Goal: Task Accomplishment & Management: Manage account settings

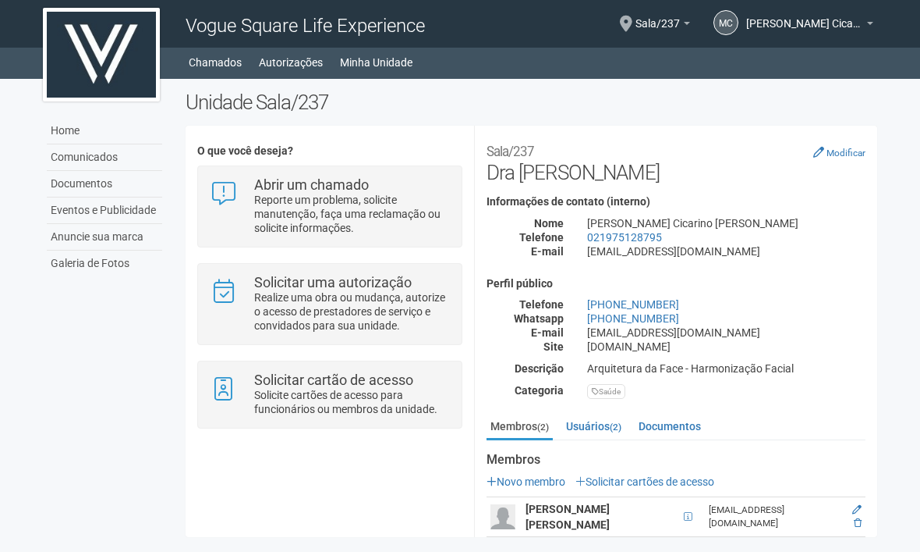
scroll to position [45, 0]
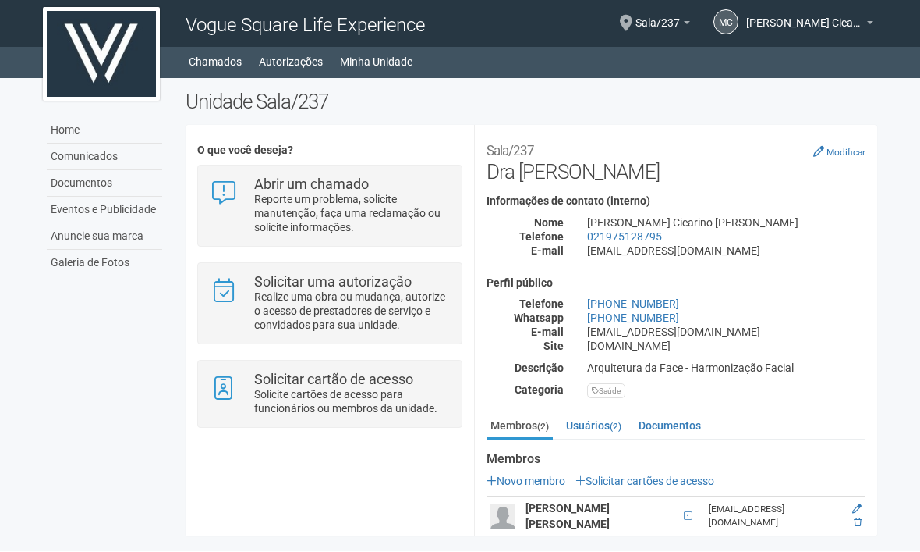
drag, startPoint x: 0, startPoint y: 0, endPoint x: 753, endPoint y: 470, distance: 887.2
click at [752, 503] on div "daniellanogueira23@gmail.com" at bounding box center [773, 516] width 128 height 27
click at [753, 503] on div "[EMAIL_ADDRESS][DOMAIN_NAME]" at bounding box center [773, 516] width 128 height 27
drag, startPoint x: 753, startPoint y: 470, endPoint x: 576, endPoint y: 464, distance: 177.2
click at [576, 502] on strong "Daniella de Araujo Nogueira" at bounding box center [568, 516] width 84 height 28
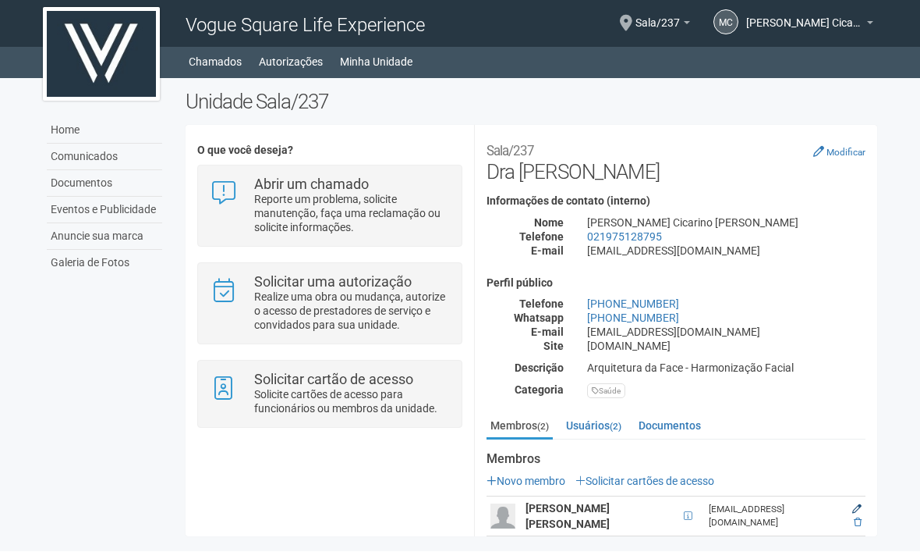
drag, startPoint x: 576, startPoint y: 464, endPoint x: 846, endPoint y: 466, distance: 270.7
click at [853, 505] on icon at bounding box center [857, 509] width 9 height 9
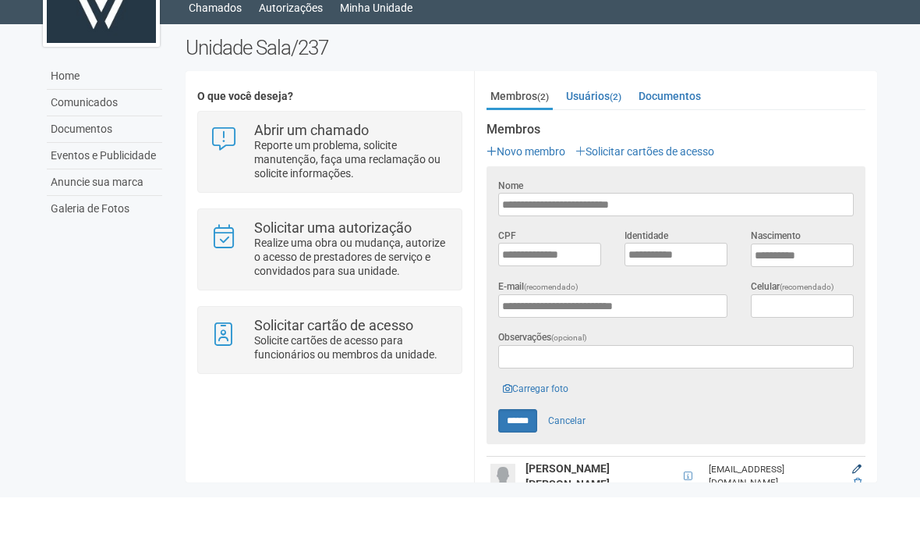
scroll to position [278, 0]
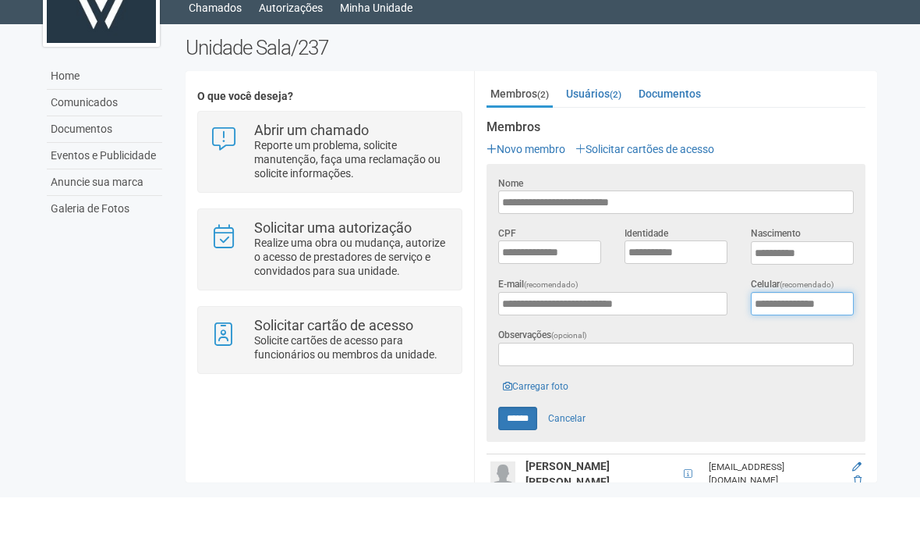
click at [768, 346] on input "**********" at bounding box center [802, 357] width 103 height 23
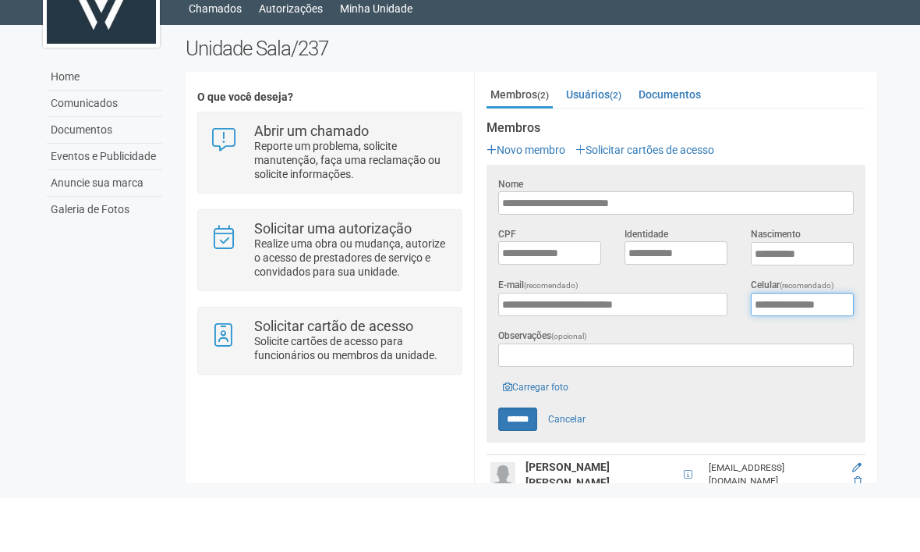
type input "**********"
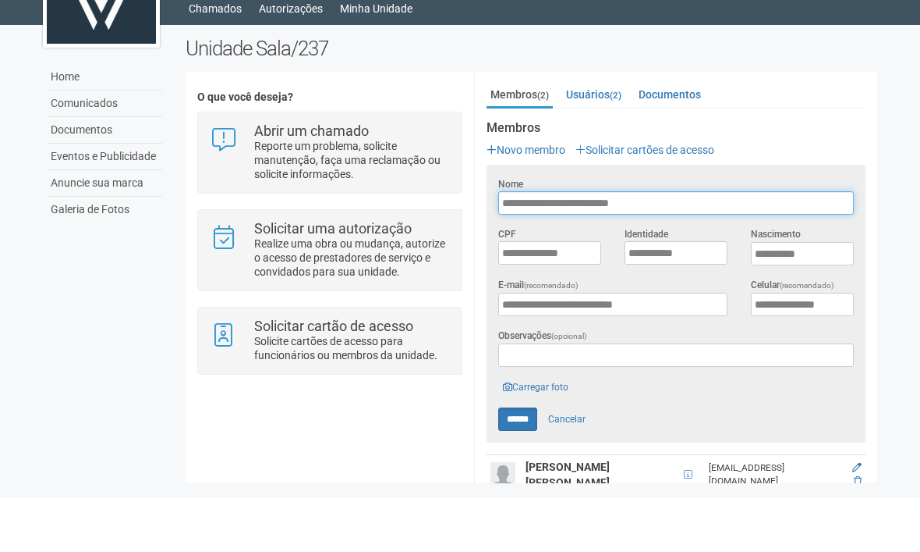
click at [573, 245] on input "**********" at bounding box center [676, 256] width 356 height 23
click at [580, 245] on input "**********" at bounding box center [676, 256] width 356 height 23
click at [658, 245] on input "**********" at bounding box center [676, 256] width 356 height 23
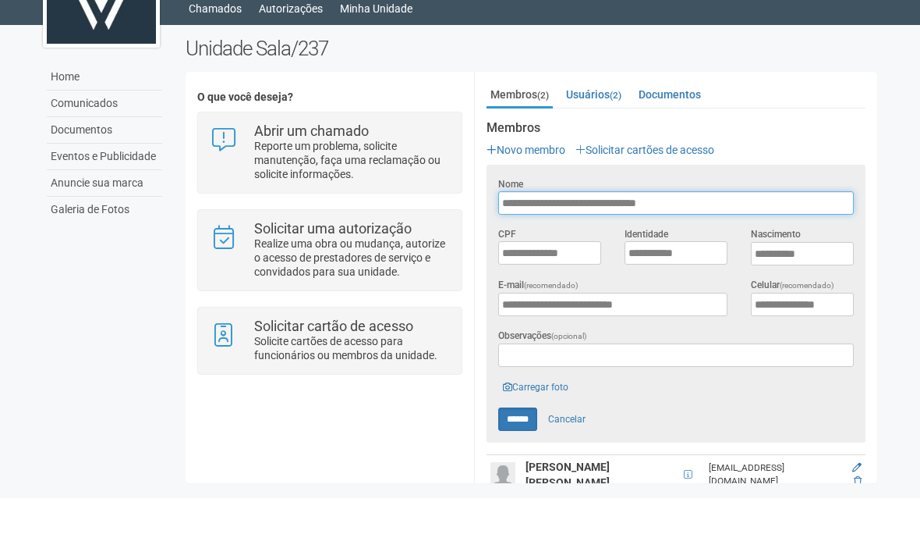
type input "**********"
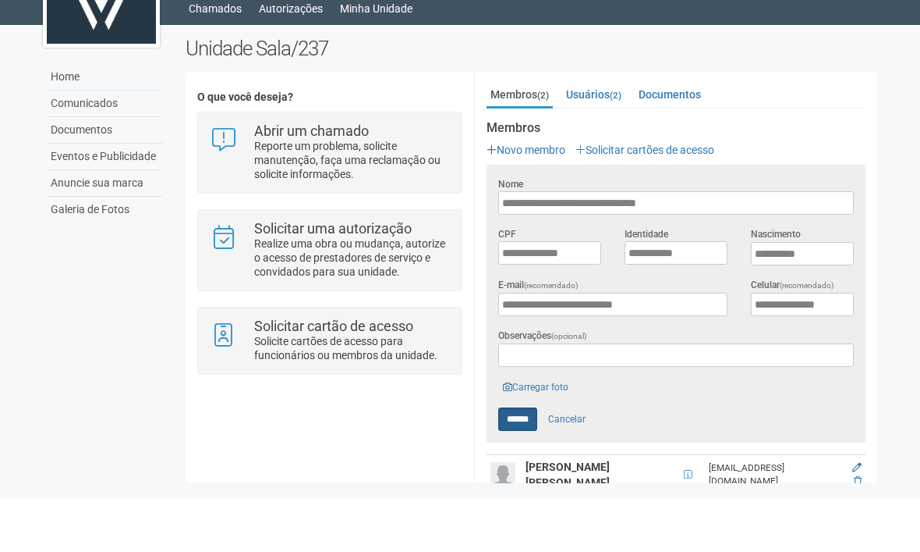
click at [521, 461] on input "******" at bounding box center [517, 472] width 39 height 23
type input "******"
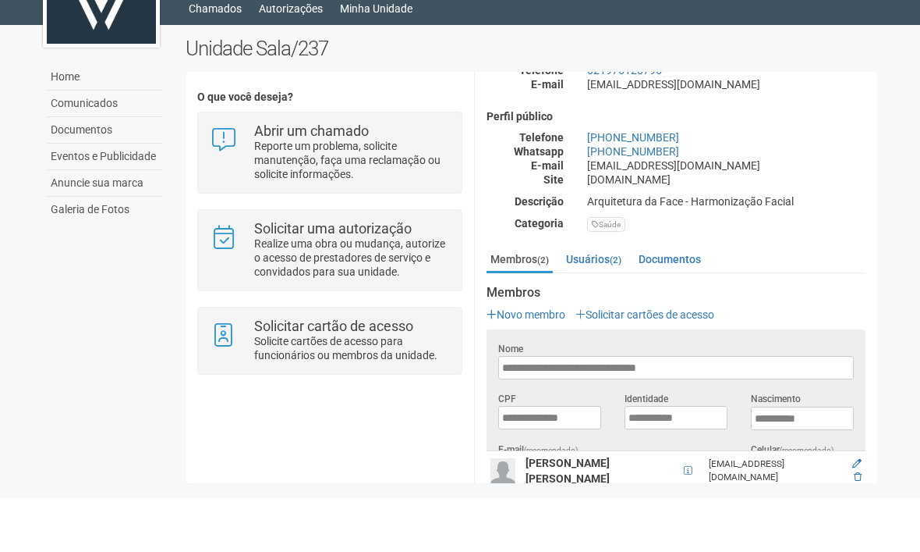
scroll to position [0, 0]
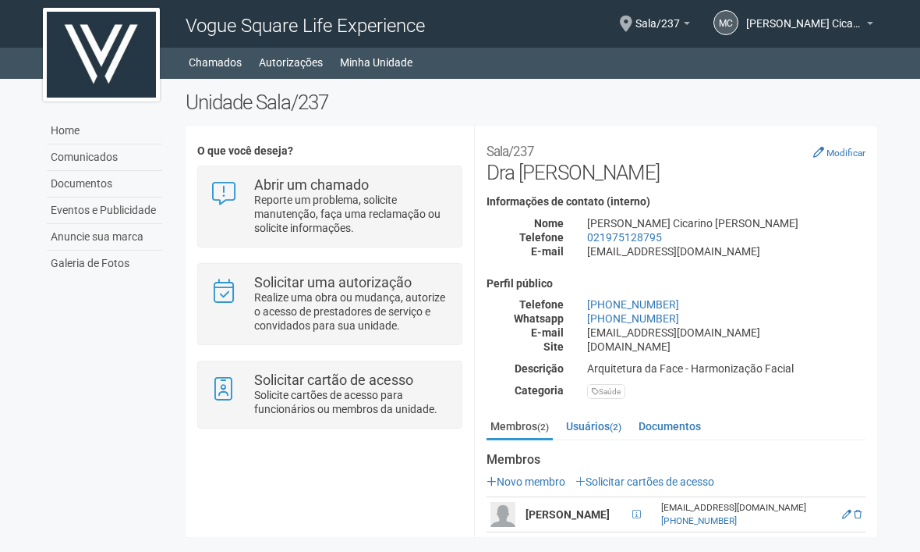
scroll to position [45, 0]
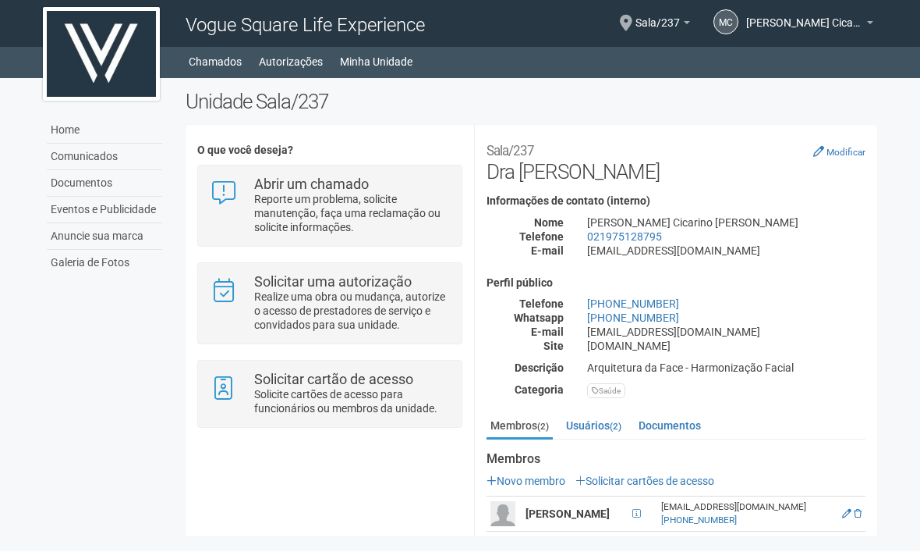
drag, startPoint x: 0, startPoint y: 0, endPoint x: 725, endPoint y: 325, distance: 794.7
click at [725, 361] on div "Arquitetura da Face - Harmonização Facial" at bounding box center [727, 368] width 302 height 14
drag, startPoint x: 725, startPoint y: 325, endPoint x: 835, endPoint y: 101, distance: 249.1
click at [832, 137] on h2 "Sala/237 Dra Marina Ciuffo" at bounding box center [676, 160] width 379 height 47
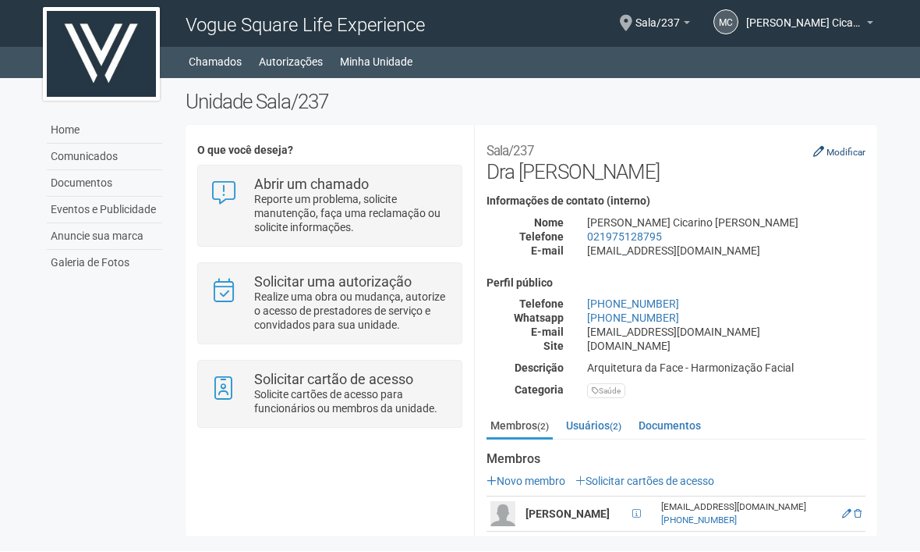
click at [835, 147] on small "Modificar" at bounding box center [846, 152] width 39 height 11
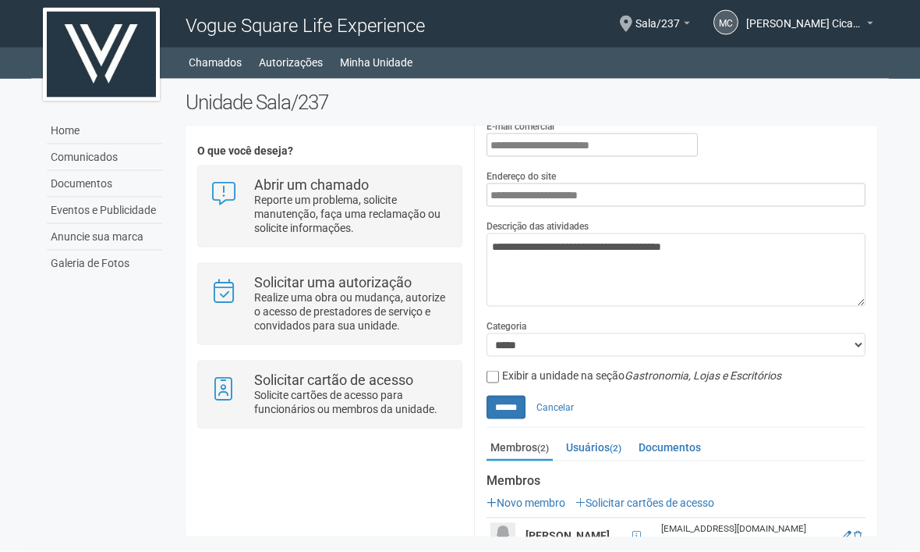
scroll to position [310, 0]
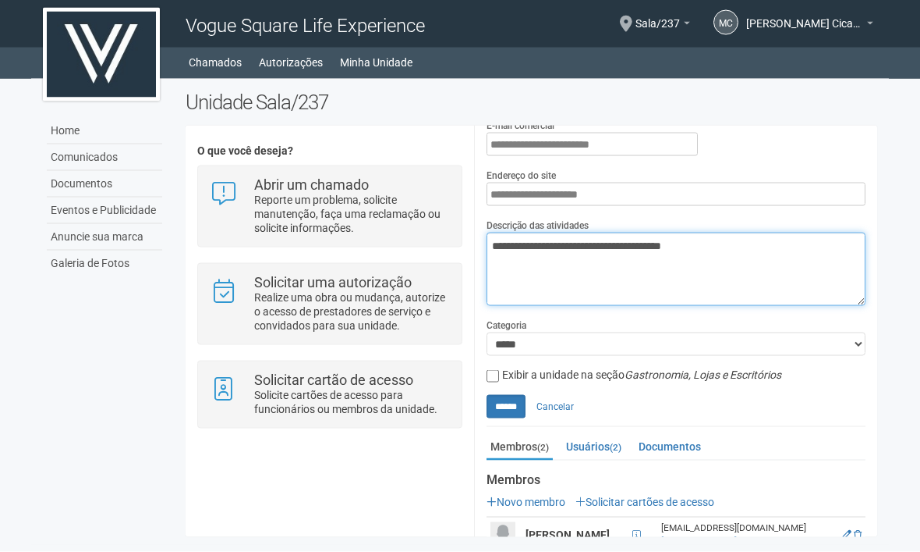
click at [596, 232] on textarea "**********" at bounding box center [676, 268] width 379 height 73
drag, startPoint x: 596, startPoint y: 195, endPoint x: 481, endPoint y: 196, distance: 115.5
click at [481, 196] on div "**********" at bounding box center [676, 131] width 403 height 608
type textarea "**********"
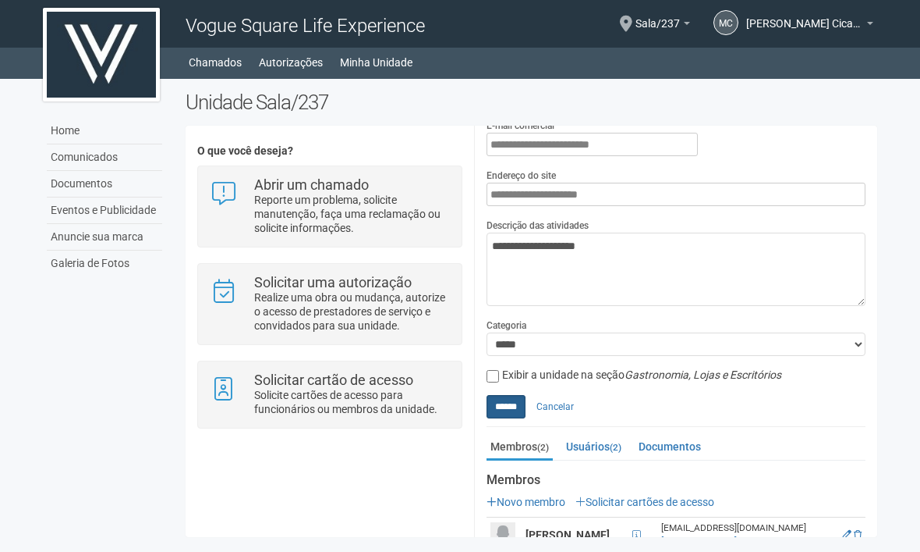
click at [513, 395] on input "******" at bounding box center [506, 406] width 39 height 23
type input "**********"
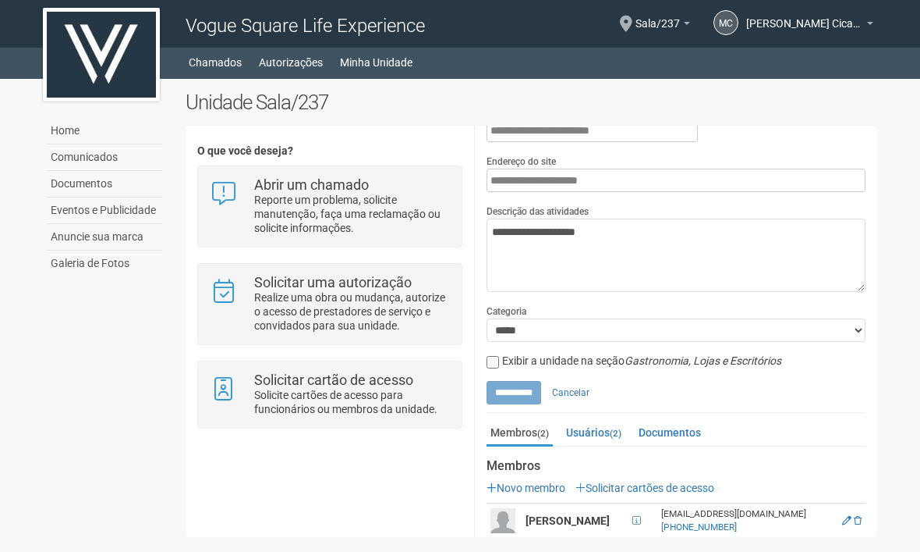
scroll to position [324, 0]
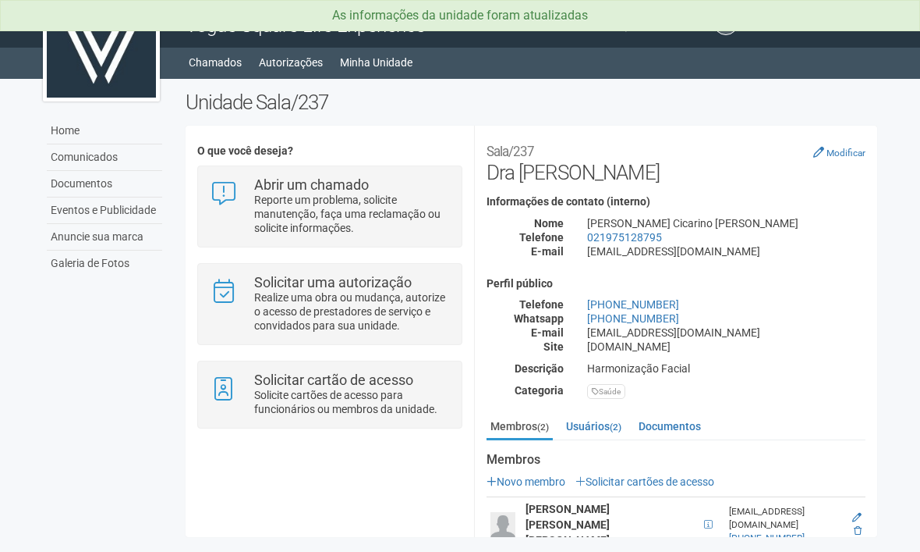
scroll to position [45, 0]
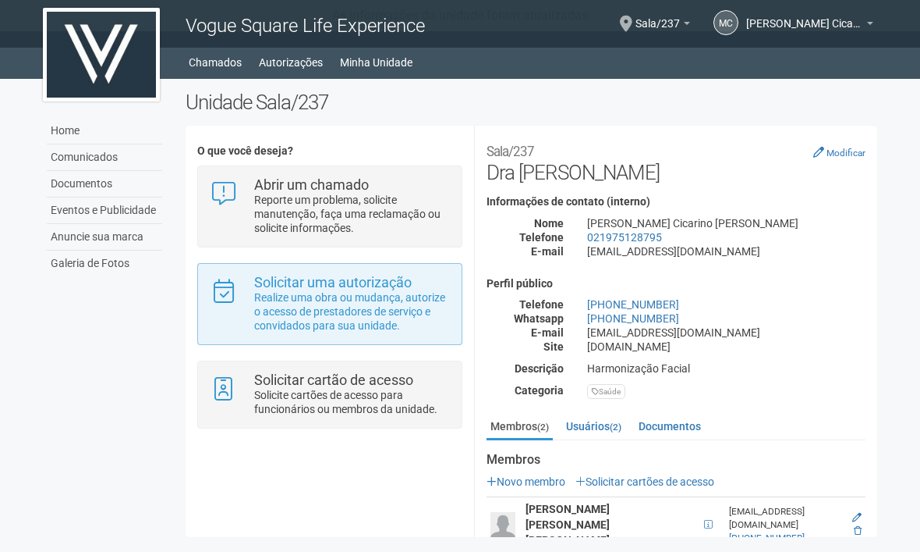
drag, startPoint x: 0, startPoint y: 0, endPoint x: 297, endPoint y: 264, distance: 397.3
click at [296, 290] on p "Realize uma obra ou mudança, autorize o acesso de prestadores de serviço e conv…" at bounding box center [352, 311] width 196 height 42
click at [297, 290] on p "Realize uma obra ou mudança, autorize o acesso de prestadores de serviço e conv…" at bounding box center [352, 311] width 196 height 42
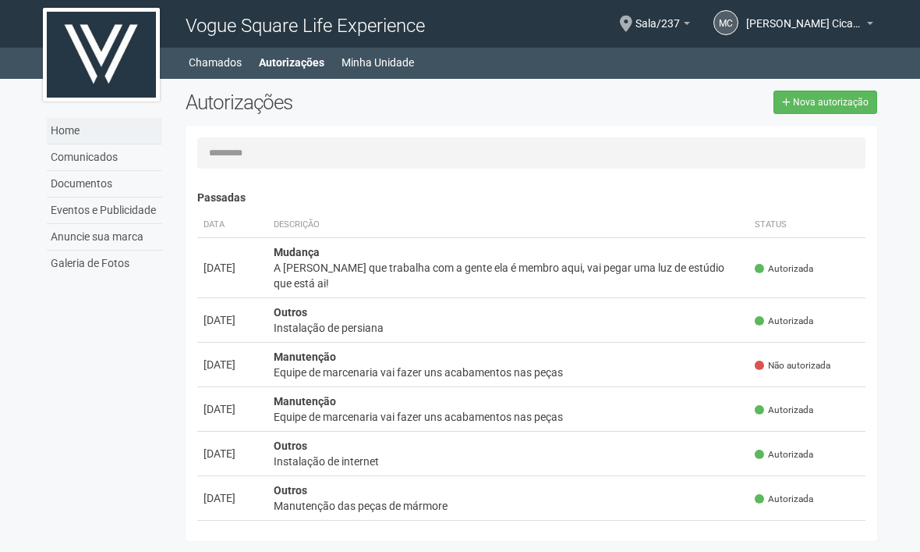
drag, startPoint x: 0, startPoint y: 0, endPoint x: 71, endPoint y: 132, distance: 149.7
click at [71, 132] on link "Home" at bounding box center [104, 131] width 115 height 27
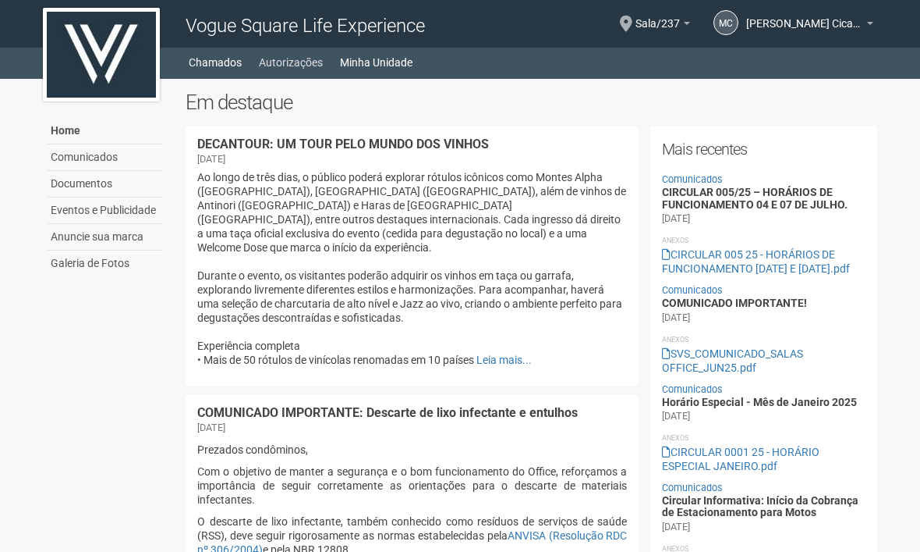
click at [307, 57] on link "Autorizações" at bounding box center [291, 62] width 64 height 22
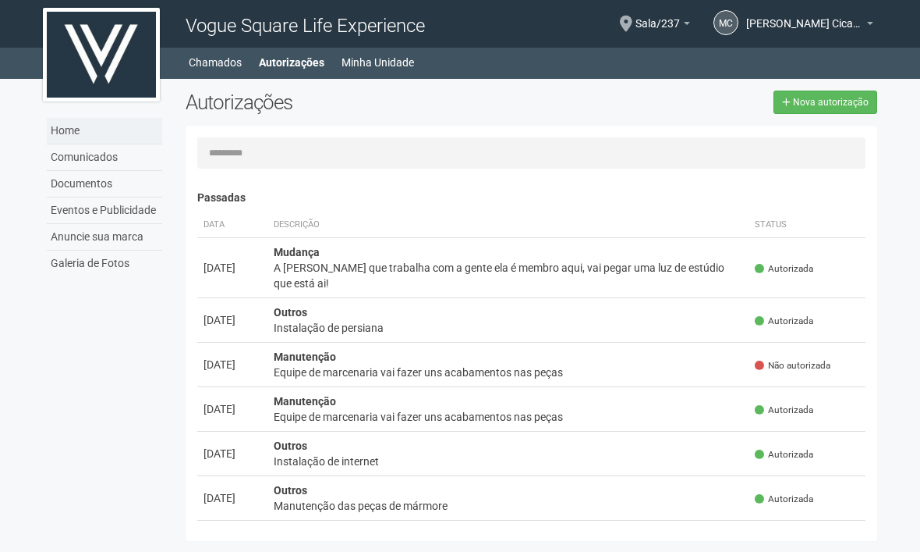
drag, startPoint x: 0, startPoint y: 0, endPoint x: 61, endPoint y: 126, distance: 139.6
click at [60, 126] on link "Home" at bounding box center [104, 131] width 115 height 27
click at [61, 126] on link "Home" at bounding box center [104, 131] width 115 height 27
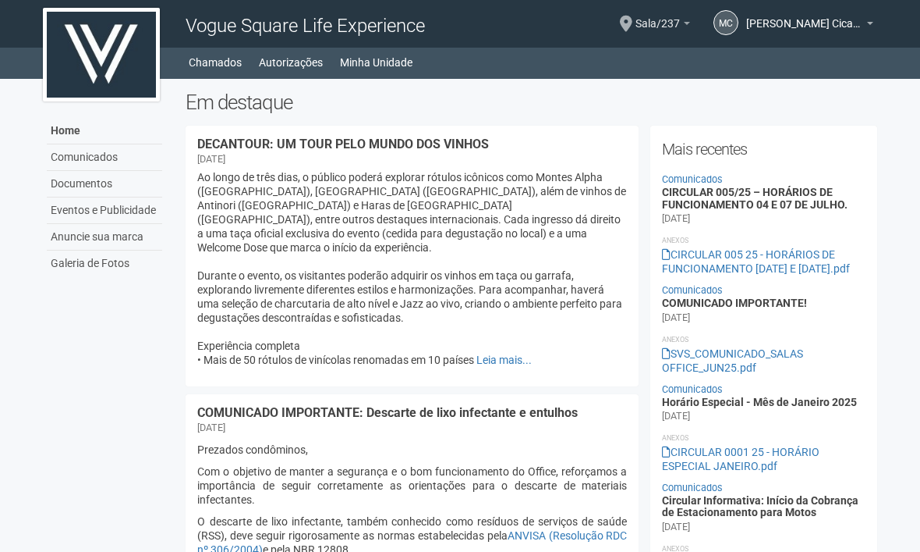
drag, startPoint x: 0, startPoint y: 0, endPoint x: 664, endPoint y: 23, distance: 664.2
click at [663, 23] on span "Sala/237" at bounding box center [658, 15] width 44 height 27
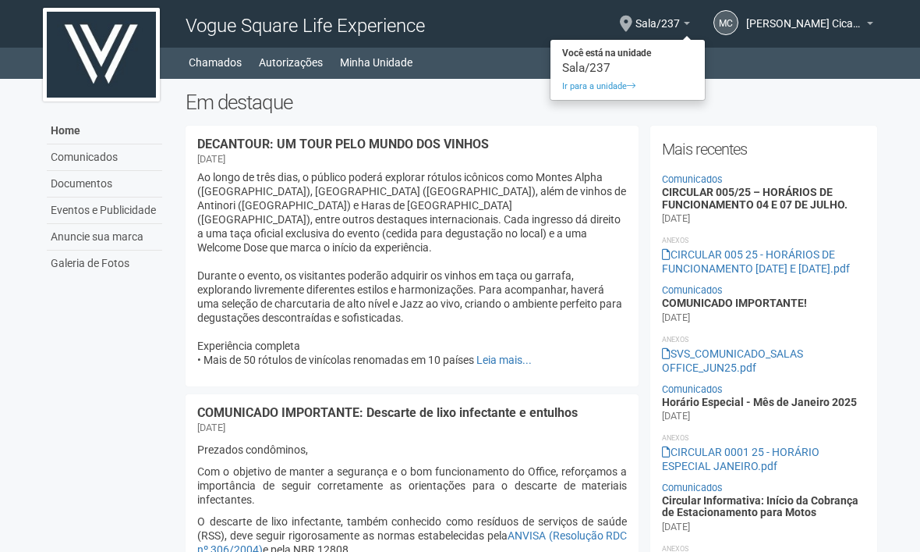
drag, startPoint x: 664, startPoint y: 23, endPoint x: 618, endPoint y: 60, distance: 58.8
click at [618, 60] on strong "Você está na unidade" at bounding box center [628, 53] width 154 height 19
click at [618, 60] on ul "Home Home Comunicados Documentos Eventos e Publicidade Anuncie sua marca Galeri…" at bounding box center [532, 62] width 690 height 22
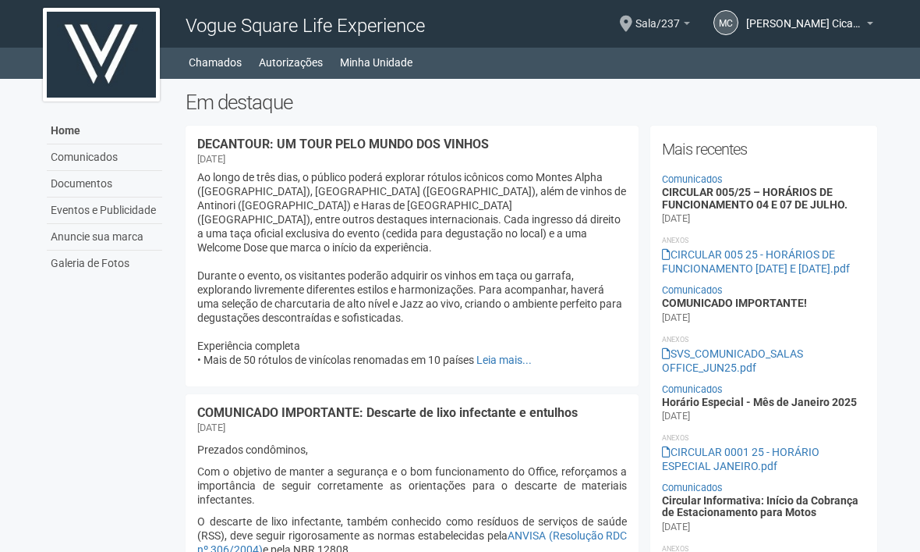
drag, startPoint x: 618, startPoint y: 60, endPoint x: 671, endPoint y: 25, distance: 63.6
click at [671, 24] on span "Sala/237" at bounding box center [658, 15] width 44 height 27
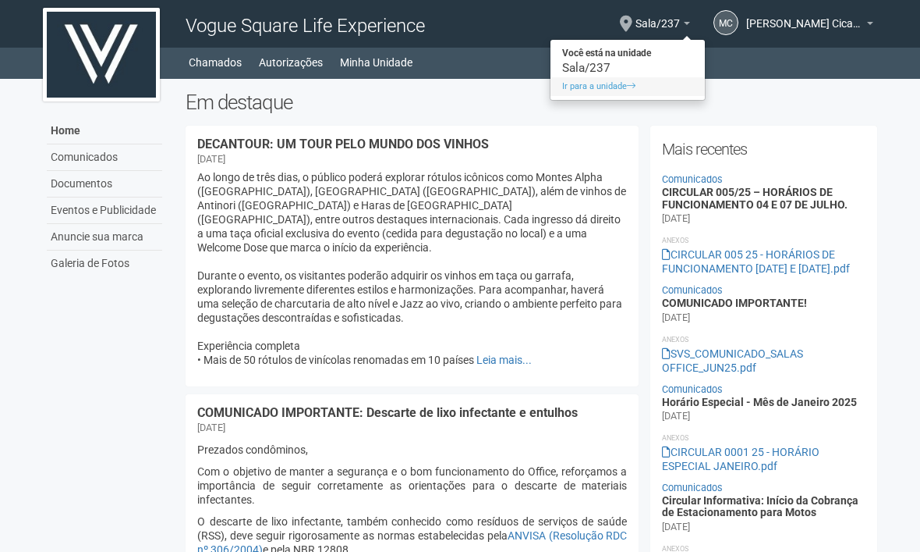
click at [622, 89] on link "Ir para a unidade" at bounding box center [628, 86] width 154 height 19
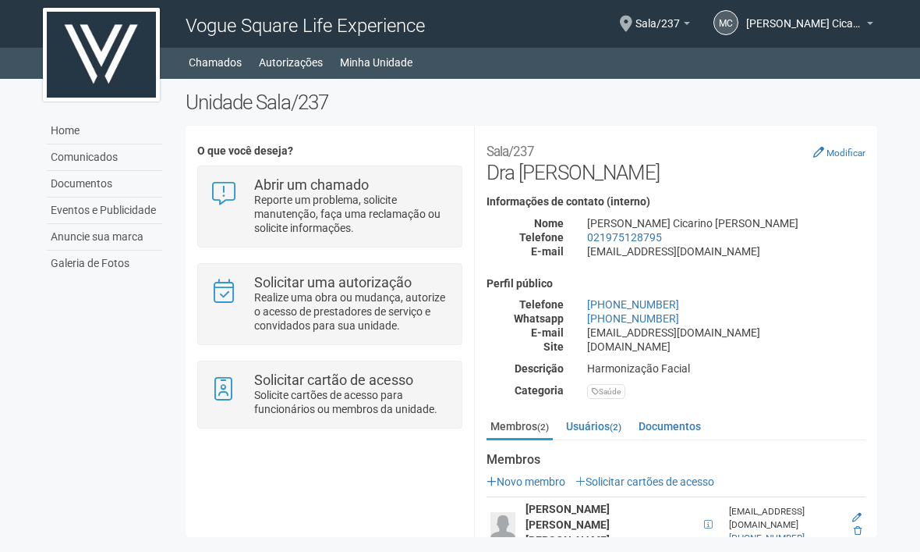
scroll to position [45, 0]
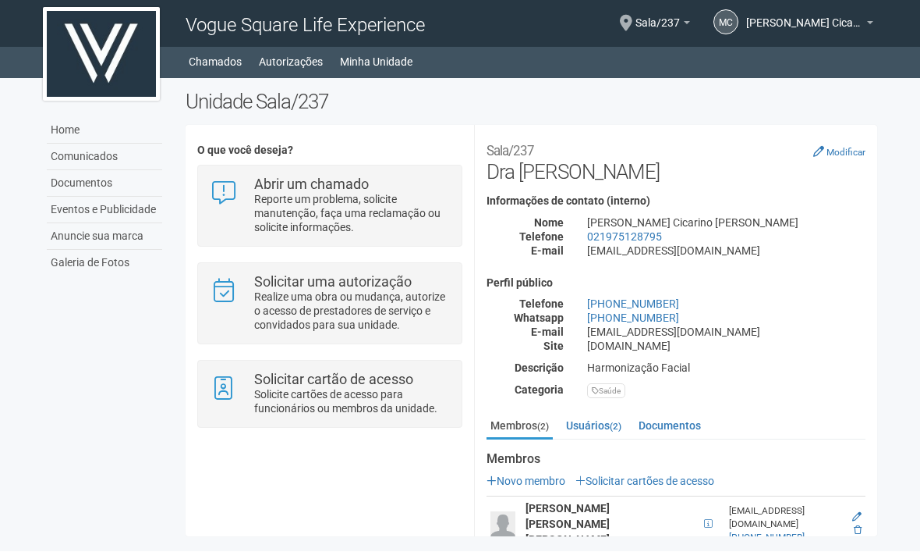
drag, startPoint x: 0, startPoint y: 0, endPoint x: 545, endPoint y: 476, distance: 723.7
click at [544, 502] on strong "[PERSON_NAME] [PERSON_NAME] [PERSON_NAME]" at bounding box center [568, 524] width 84 height 44
click at [545, 502] on strong "[PERSON_NAME] [PERSON_NAME] [PERSON_NAME]" at bounding box center [568, 524] width 84 height 44
drag, startPoint x: 545, startPoint y: 476, endPoint x: 728, endPoint y: 474, distance: 182.5
click at [729, 532] on link "[PHONE_NUMBER]" at bounding box center [767, 537] width 76 height 11
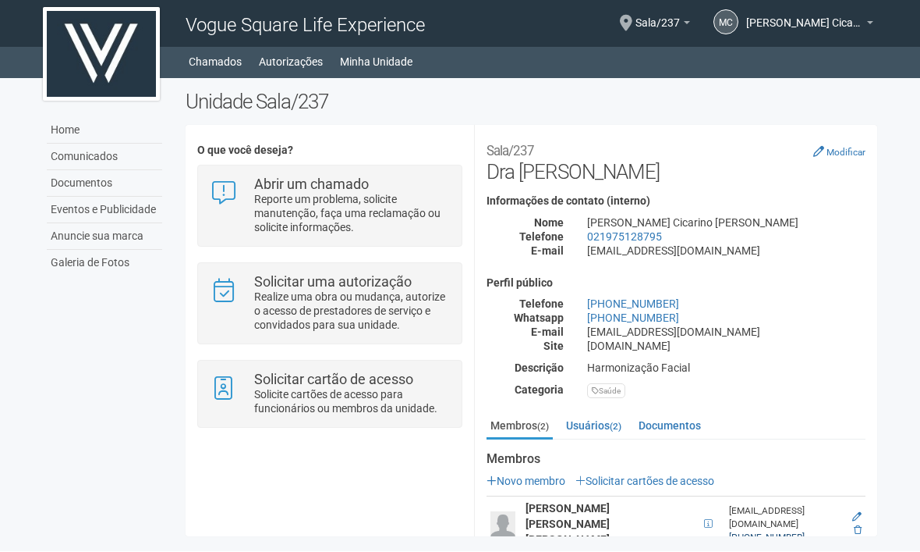
click at [729, 532] on link "[PHONE_NUMBER]" at bounding box center [767, 537] width 76 height 11
drag, startPoint x: 860, startPoint y: 456, endPoint x: 495, endPoint y: 467, distance: 364.5
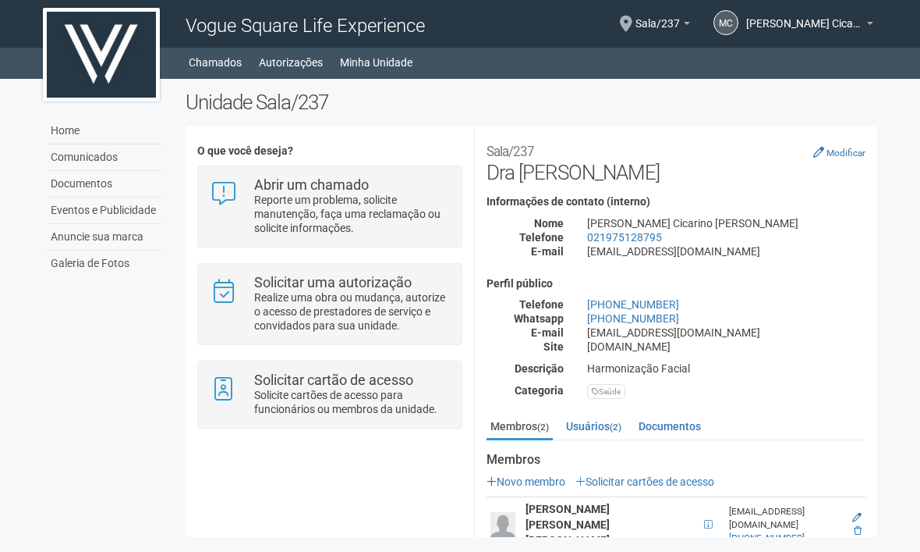
scroll to position [46, 0]
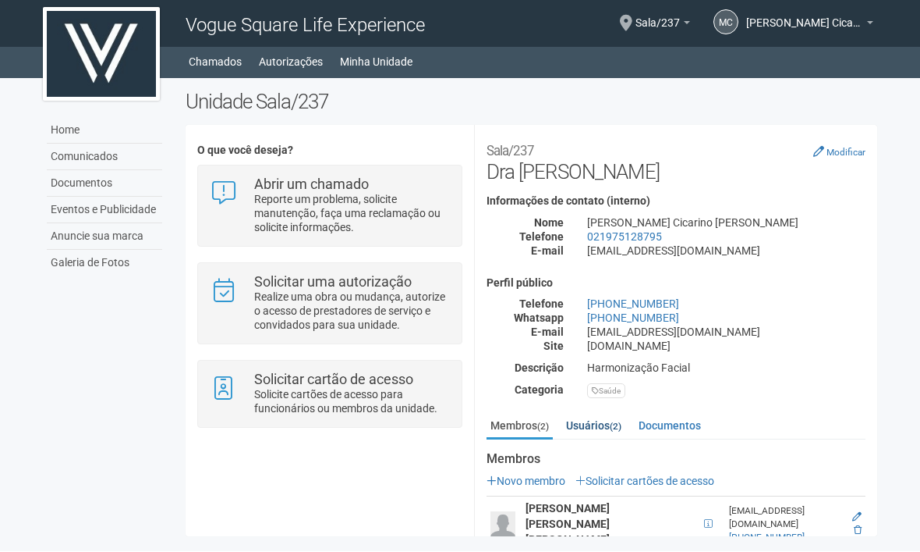
drag, startPoint x: 0, startPoint y: 0, endPoint x: 576, endPoint y: 378, distance: 688.4
click at [576, 414] on link "Usuários (2)" at bounding box center [593, 425] width 63 height 23
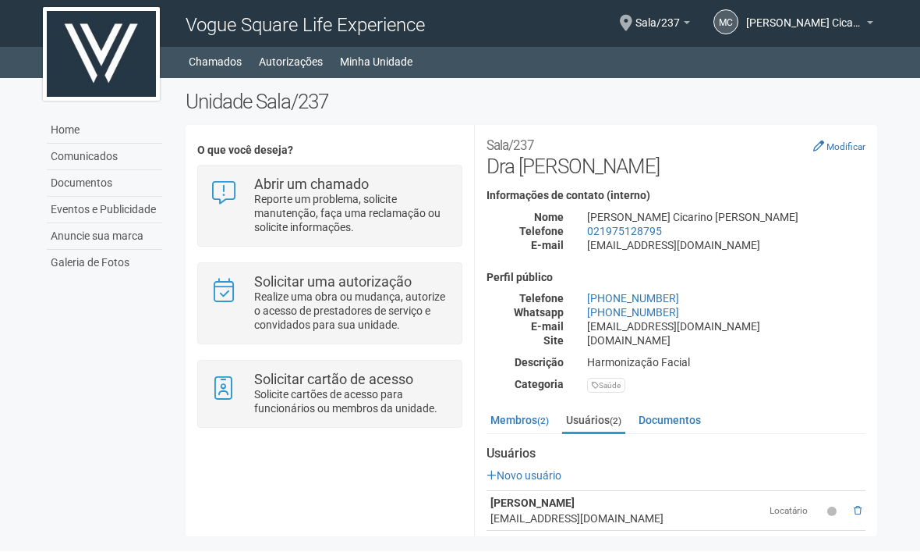
scroll to position [5, 0]
drag, startPoint x: 576, startPoint y: 378, endPoint x: 502, endPoint y: 431, distance: 90.5
click at [502, 470] on link "Novo usuário" at bounding box center [524, 476] width 75 height 12
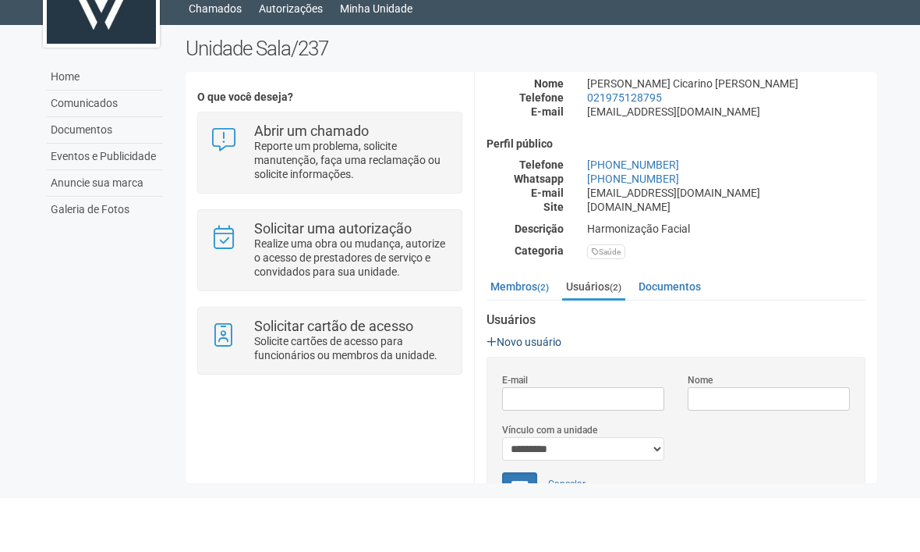
scroll to position [87, 0]
drag, startPoint x: 502, startPoint y: 431, endPoint x: 529, endPoint y: 239, distance: 192.9
click at [529, 328] on link "Membros (2)" at bounding box center [520, 339] width 66 height 23
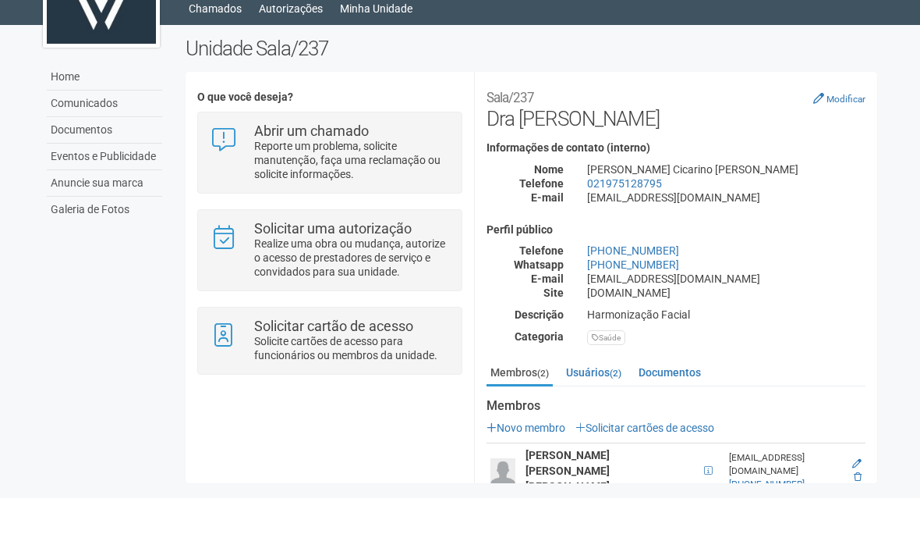
scroll to position [45, 0]
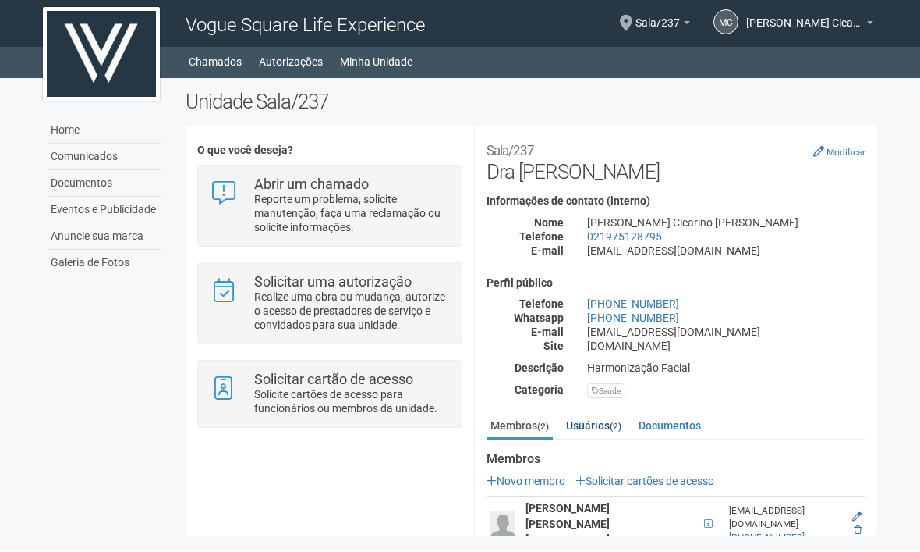
drag, startPoint x: 529, startPoint y: 239, endPoint x: 610, endPoint y: 384, distance: 165.6
click at [610, 414] on link "Usuários (2)" at bounding box center [593, 425] width 63 height 23
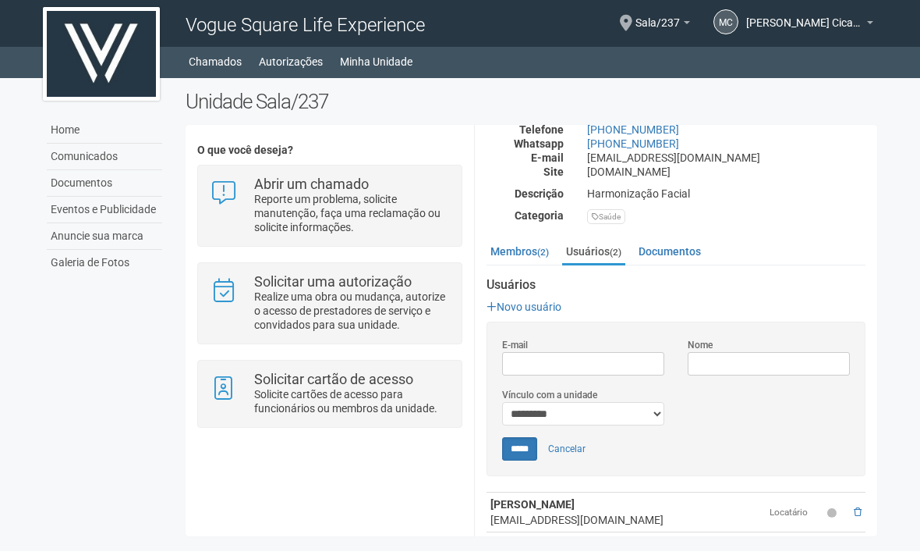
scroll to position [173, 0]
click at [523, 241] on link "Membros (2)" at bounding box center [520, 252] width 66 height 23
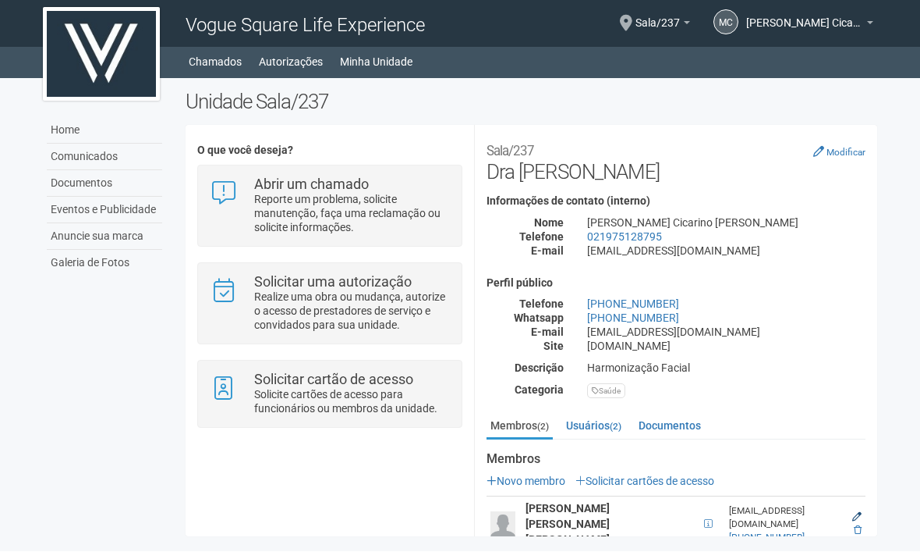
drag, startPoint x: 610, startPoint y: 384, endPoint x: 858, endPoint y: 460, distance: 259.6
click at [857, 512] on icon at bounding box center [857, 516] width 9 height 9
click at [858, 512] on icon at bounding box center [857, 516] width 9 height 9
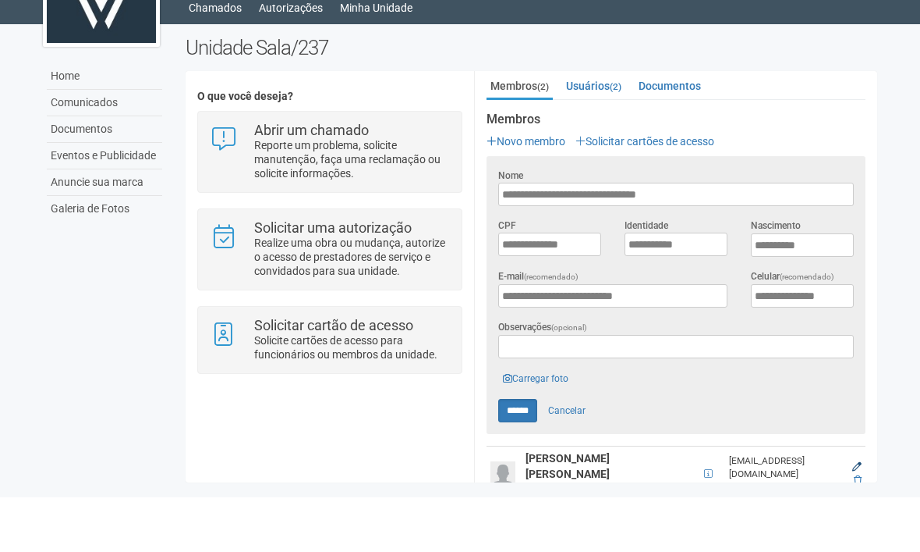
scroll to position [285, 0]
click at [509, 429] on icon at bounding box center [507, 433] width 9 height 9
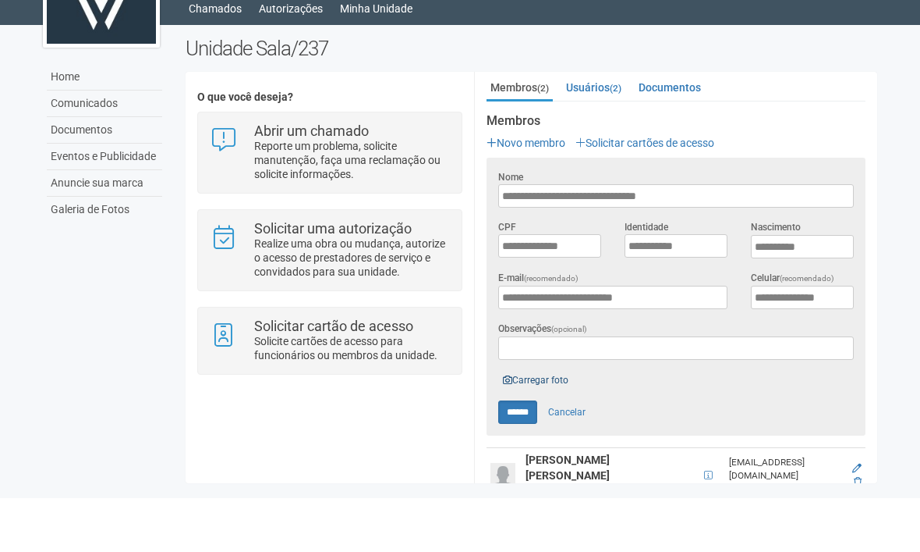
click at [510, 429] on icon at bounding box center [507, 433] width 9 height 9
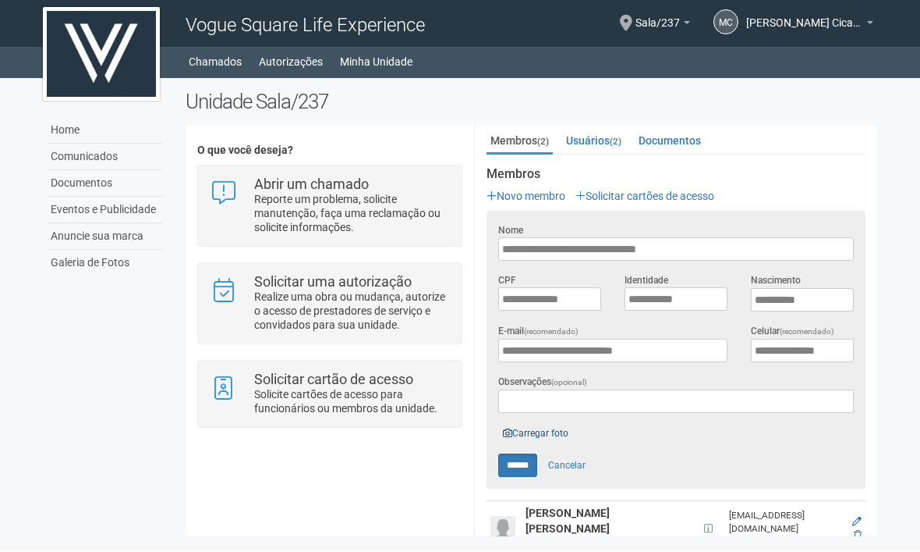
drag, startPoint x: 510, startPoint y: 329, endPoint x: 544, endPoint y: 390, distance: 69.9
click at [544, 425] on link "Carregar foto" at bounding box center [535, 433] width 75 height 17
click at [528, 454] on input "******" at bounding box center [517, 465] width 39 height 23
type input "******"
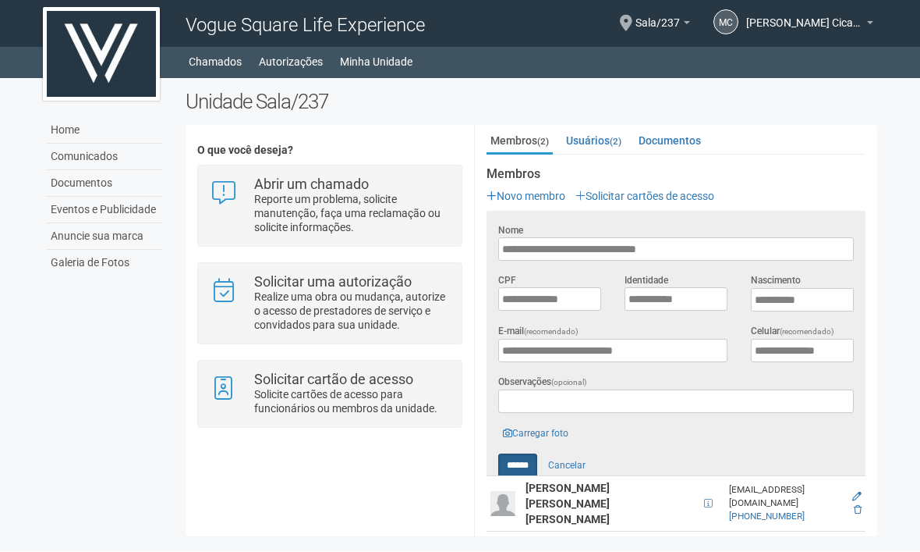
scroll to position [47, 0]
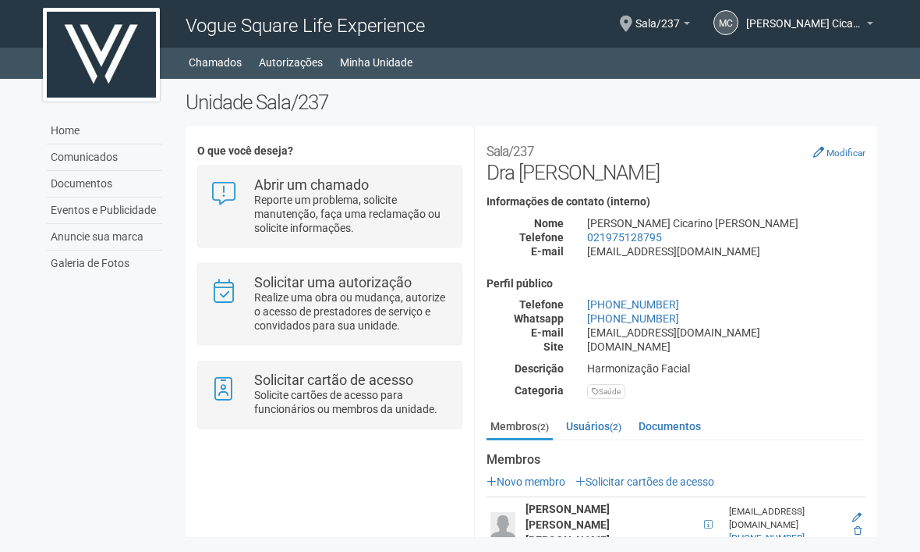
scroll to position [46, 0]
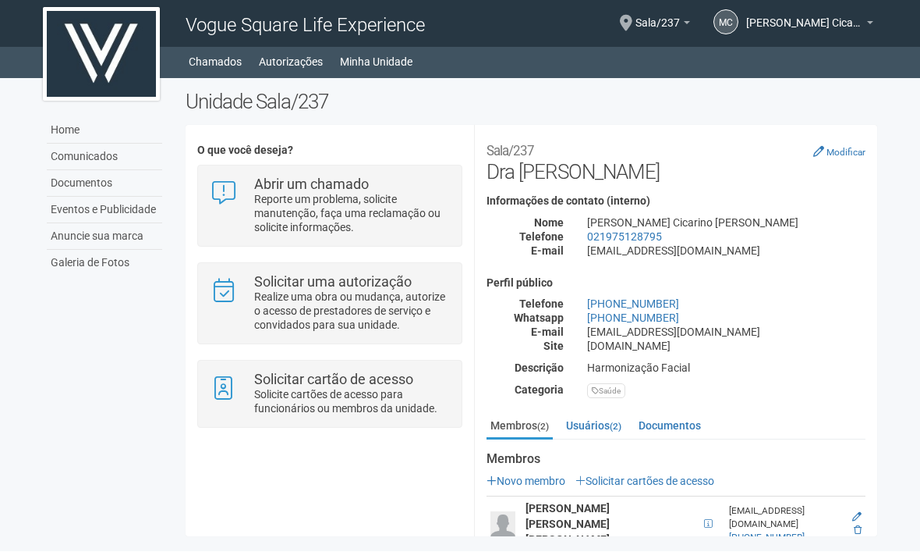
drag, startPoint x: 0, startPoint y: 0, endPoint x: 513, endPoint y: 456, distance: 686.8
click at [521, 497] on td at bounding box center [504, 524] width 35 height 55
click at [513, 512] on img at bounding box center [503, 524] width 25 height 25
drag, startPoint x: 513, startPoint y: 456, endPoint x: 568, endPoint y: 475, distance: 57.7
click at [568, 497] on td "[PERSON_NAME] [PERSON_NAME] [PERSON_NAME]" at bounding box center [611, 524] width 178 height 55
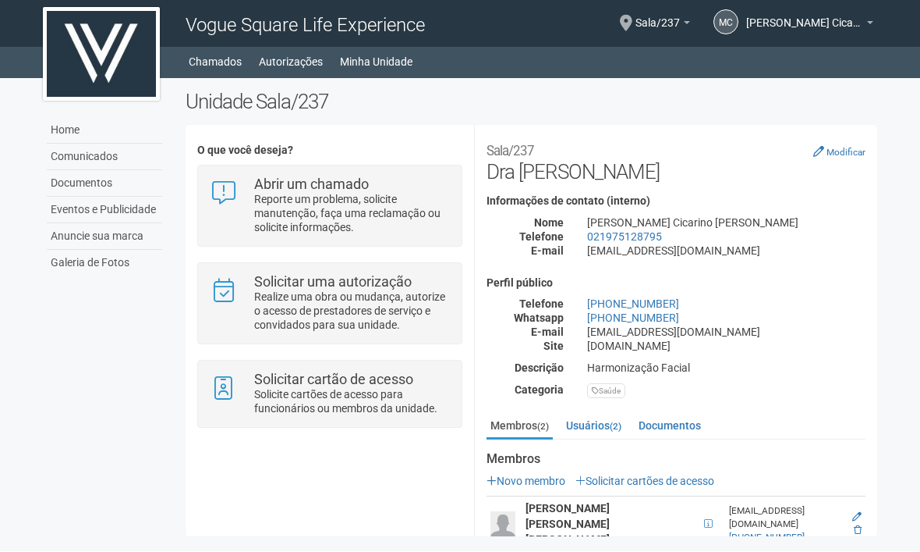
click at [568, 497] on td "[PERSON_NAME] [PERSON_NAME] [PERSON_NAME]" at bounding box center [611, 524] width 178 height 55
drag, startPoint x: 568, startPoint y: 475, endPoint x: 855, endPoint y: 461, distance: 287.4
click at [855, 512] on icon at bounding box center [857, 516] width 9 height 9
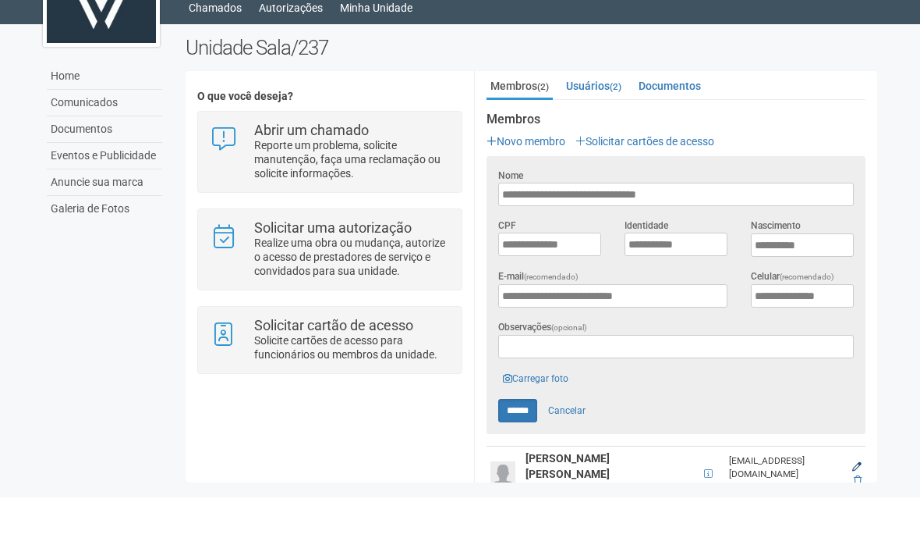
scroll to position [285, 0]
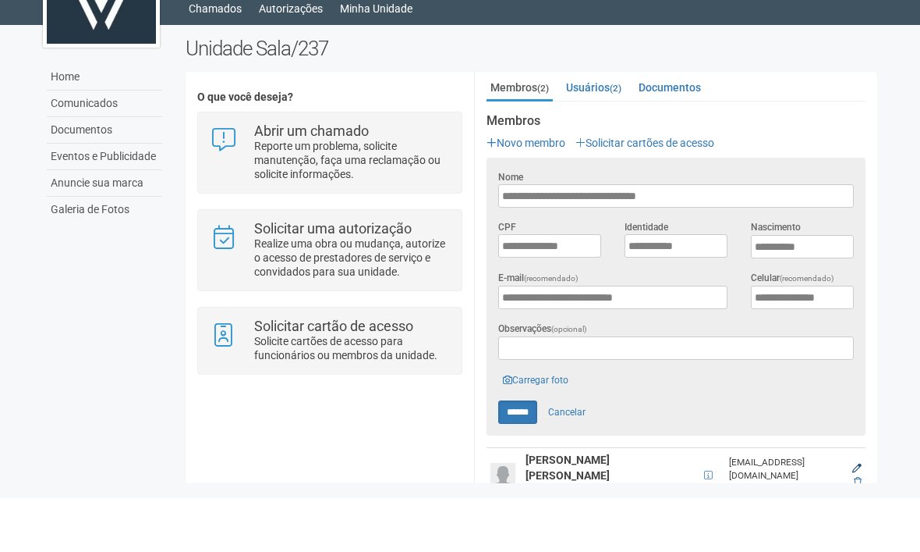
click at [528, 425] on link "Carregar foto" at bounding box center [535, 433] width 75 height 17
click at [529, 425] on link "Carregar foto" at bounding box center [535, 433] width 75 height 17
